Goal: Task Accomplishment & Management: Manage account settings

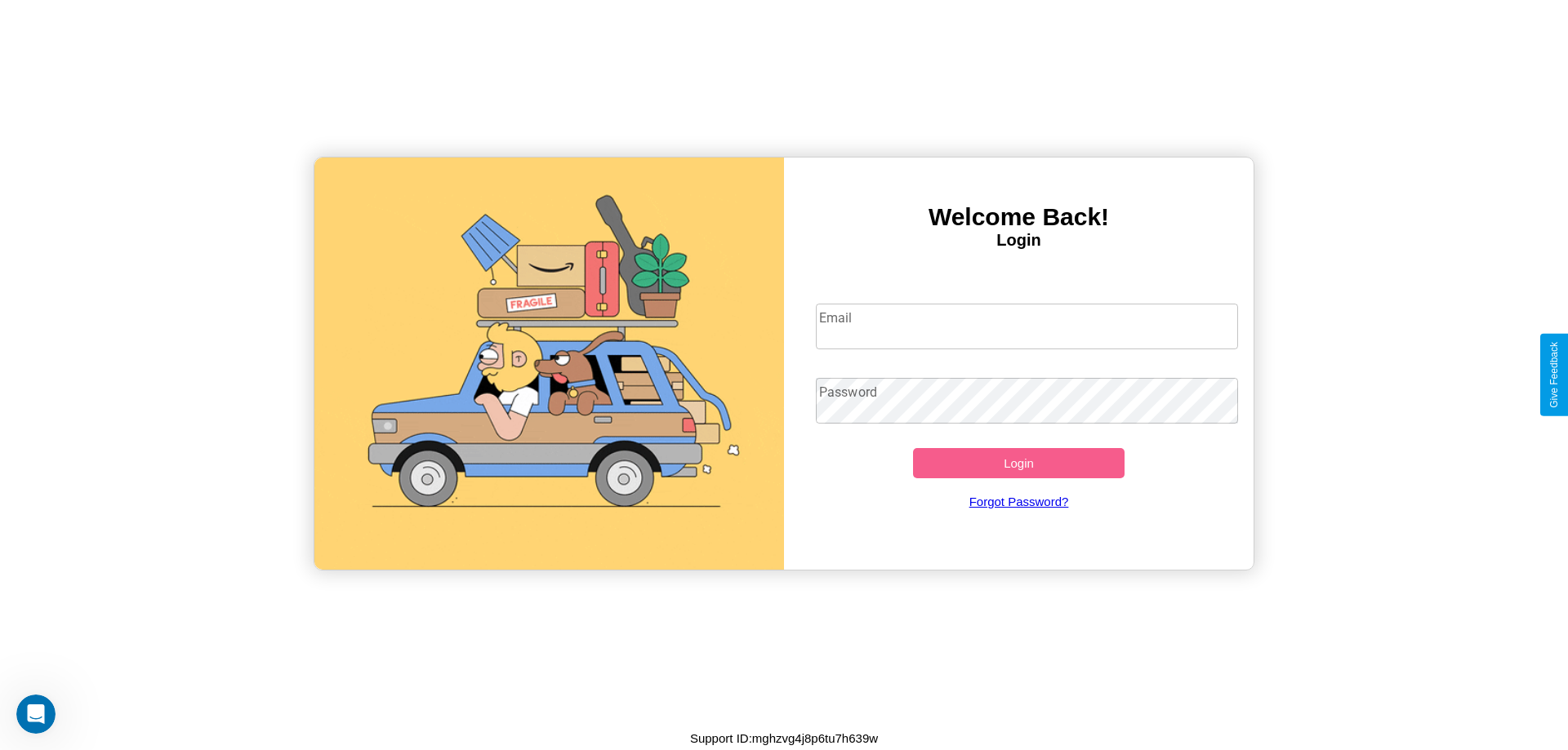
click at [1027, 326] on input "Email" at bounding box center [1028, 327] width 423 height 45
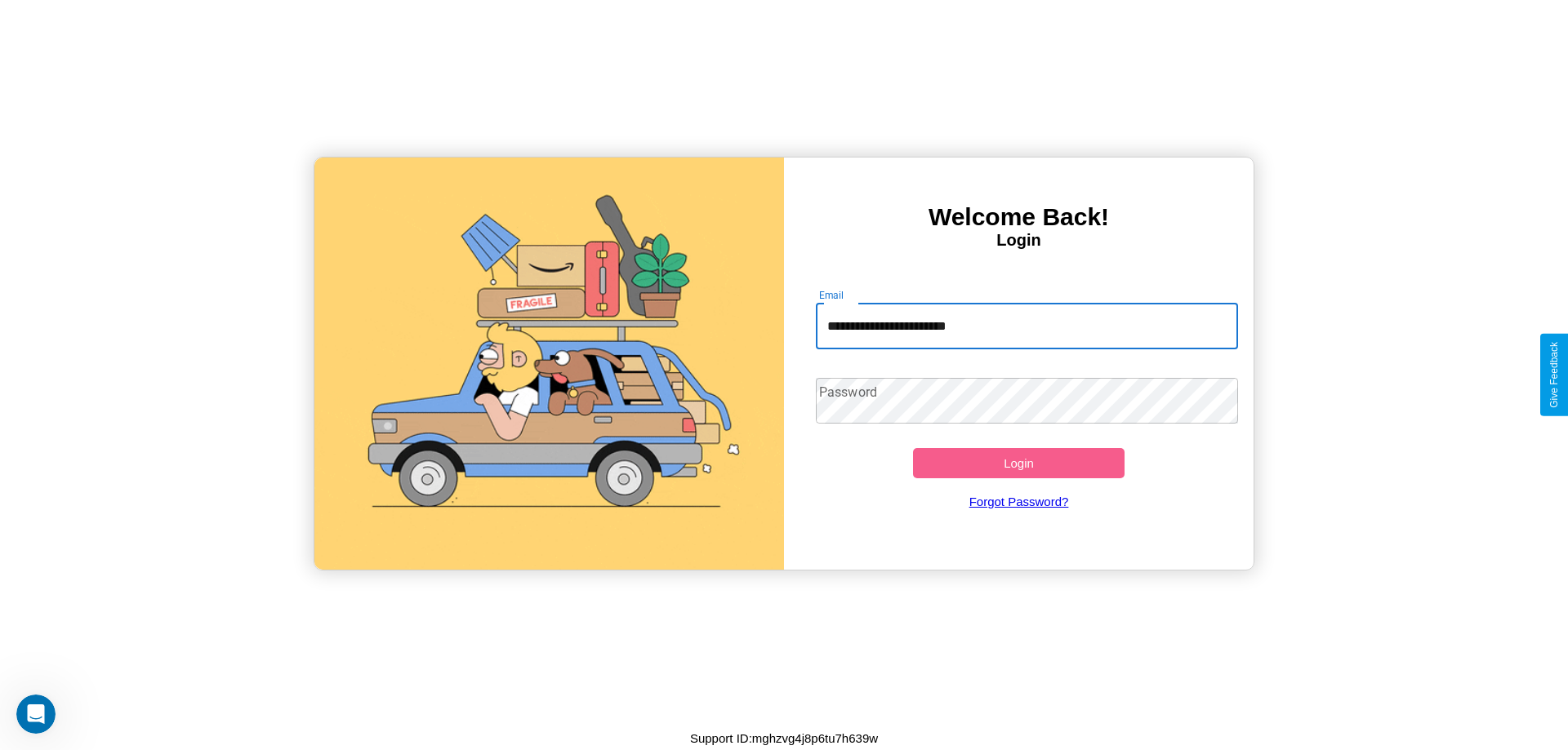
type input "**********"
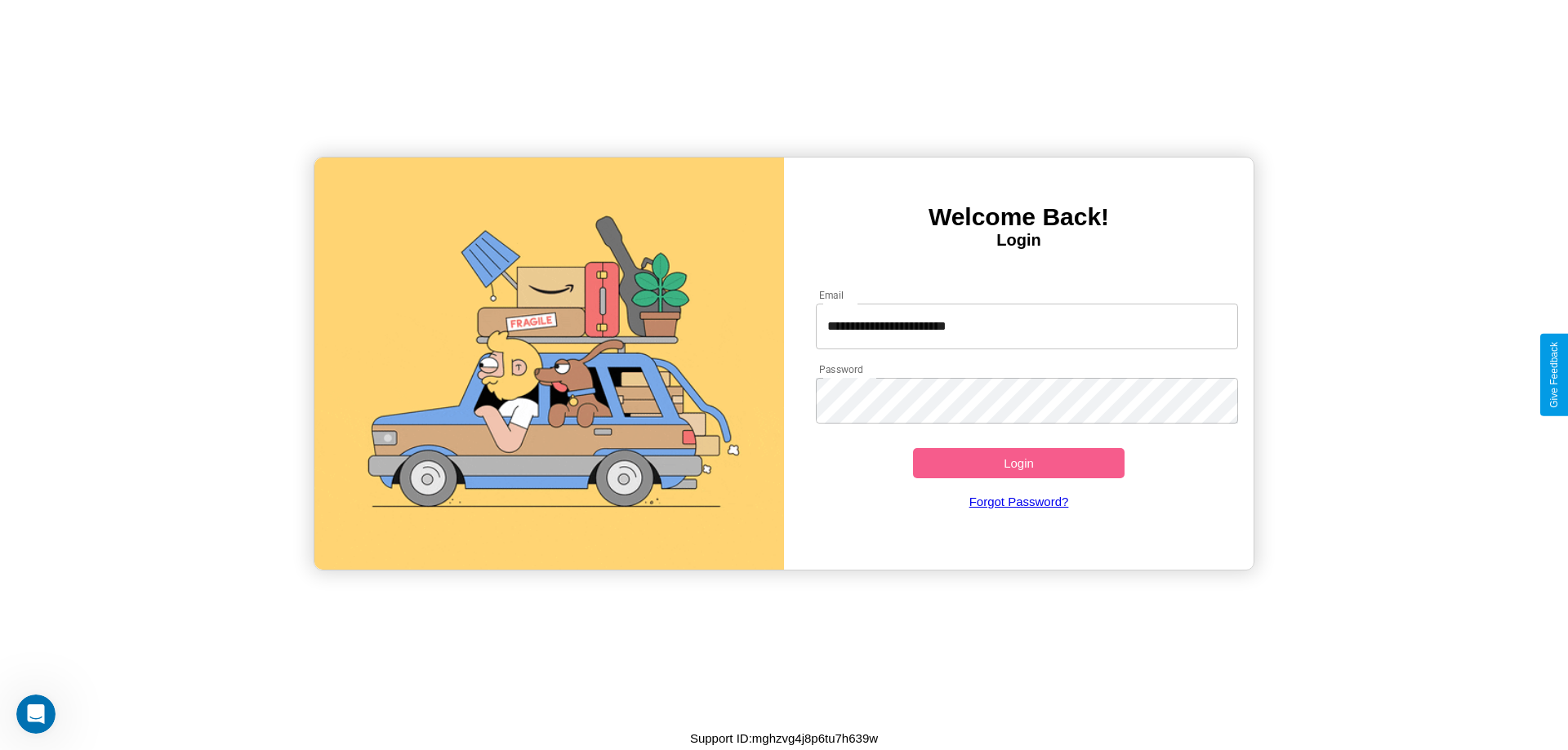
click at [1018, 463] on button "Login" at bounding box center [1018, 463] width 212 height 31
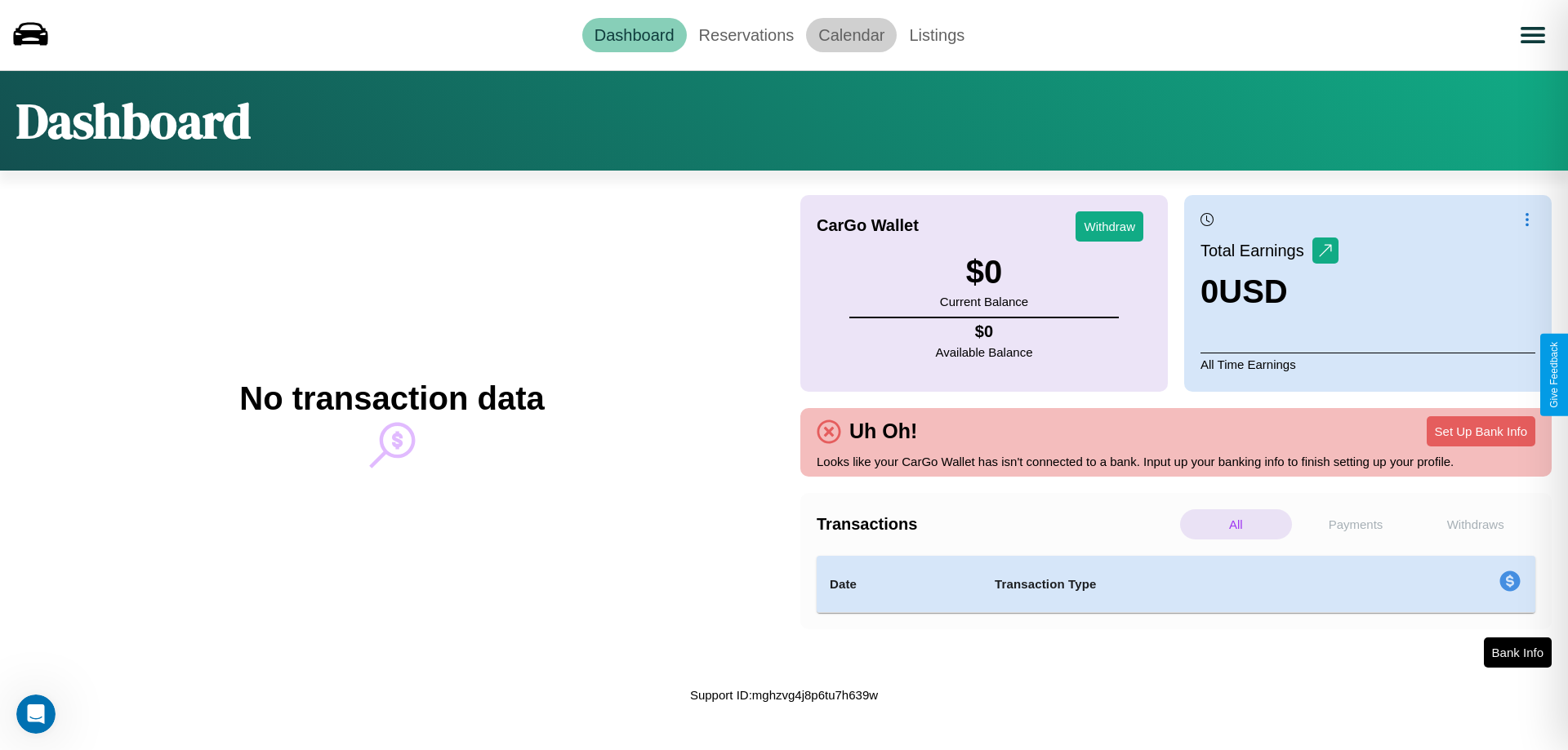
click at [850, 34] on link "Calendar" at bounding box center [851, 34] width 91 height 34
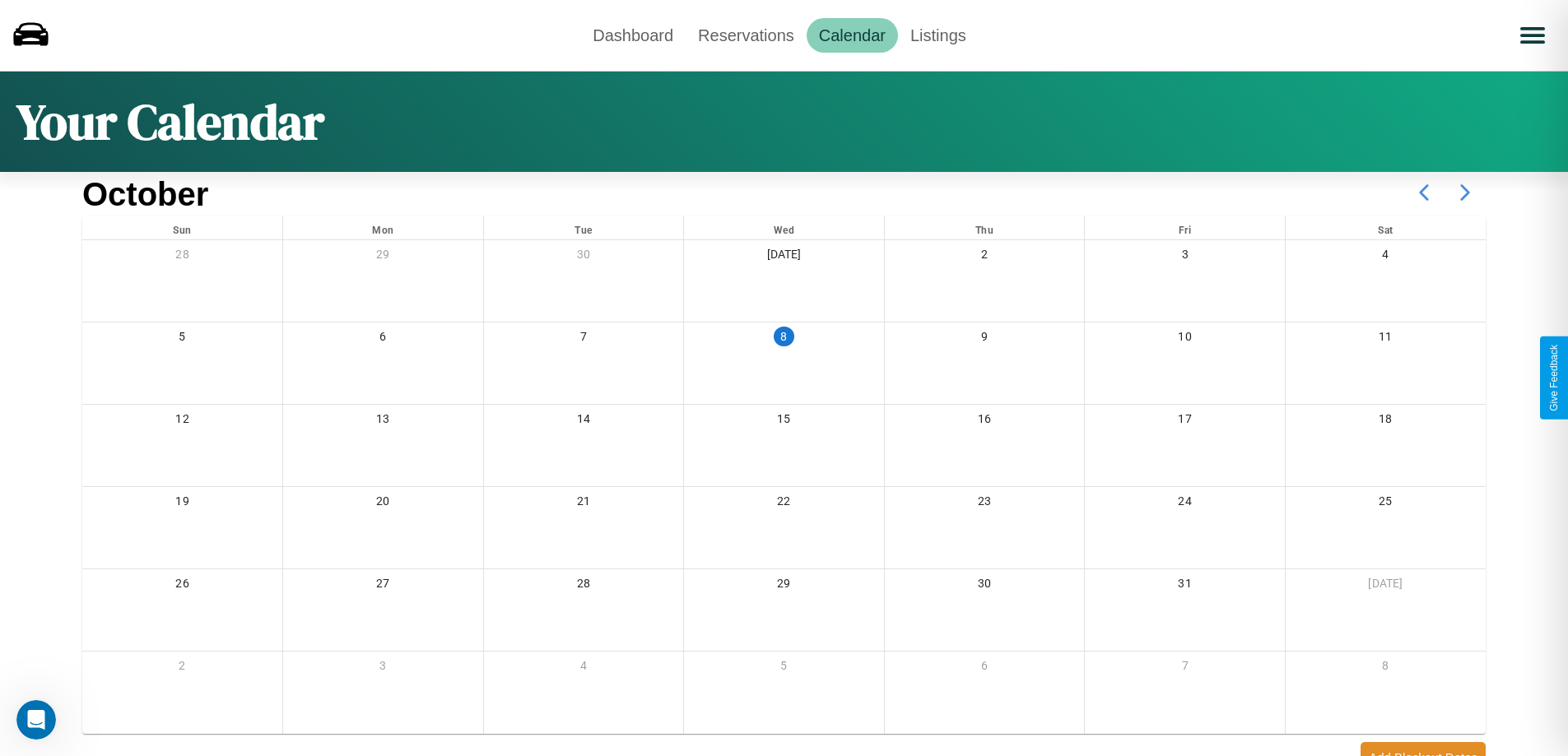
click at [1466, 192] on icon at bounding box center [1465, 191] width 41 height 41
click at [746, 35] on link "Reservations" at bounding box center [746, 35] width 121 height 35
